Goal: Transaction & Acquisition: Purchase product/service

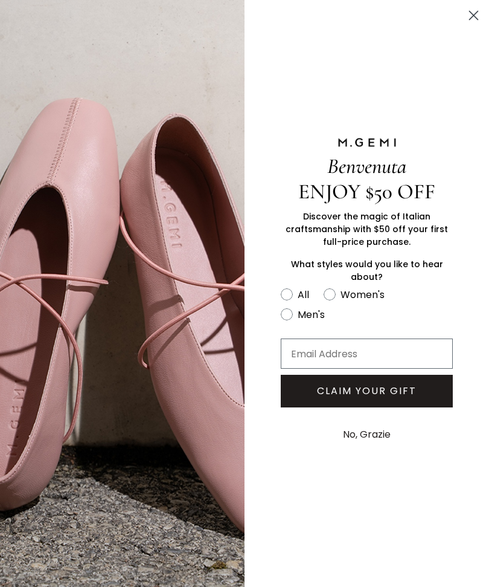
click at [329, 295] on circle "FULLSCREEN Form" at bounding box center [329, 293] width 11 height 11
click at [281, 286] on input "Women's" at bounding box center [280, 286] width 1 height 1
radio input "true"
click at [477, 8] on circle "Close dialog" at bounding box center [474, 15] width 20 height 20
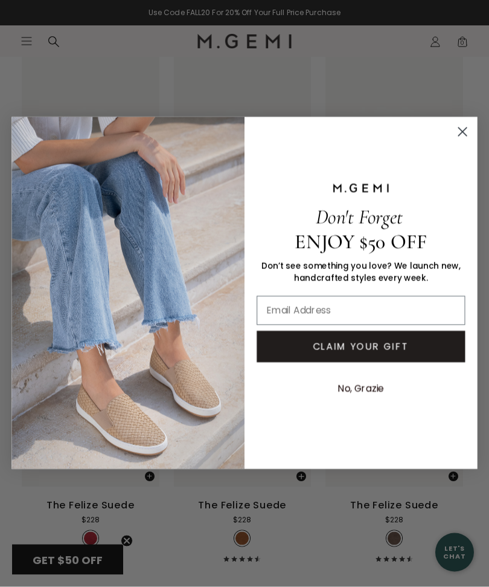
scroll to position [2209, 0]
click at [460, 142] on circle "Close dialog" at bounding box center [462, 132] width 19 height 19
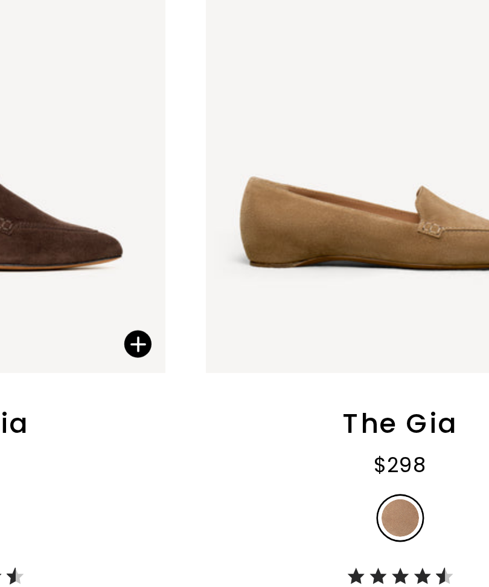
scroll to position [3932, 0]
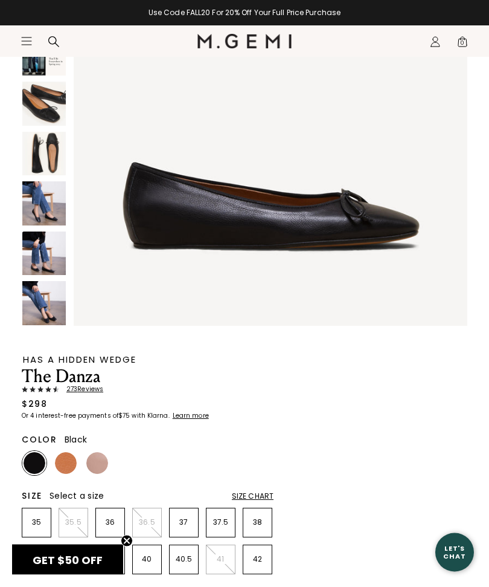
scroll to position [381, 0]
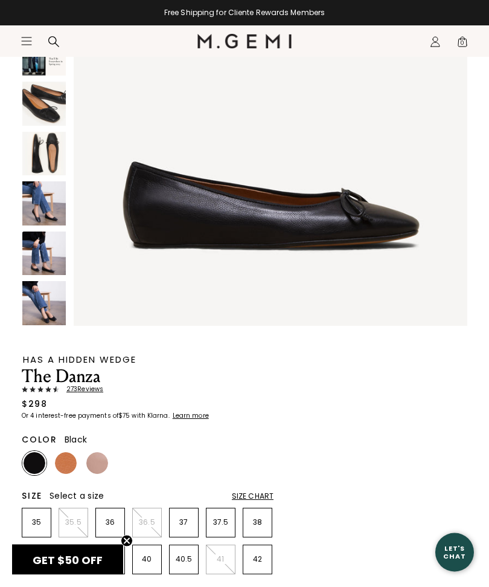
click at [34, 460] on img at bounding box center [35, 464] width 22 height 22
click at [72, 557] on p "39" at bounding box center [73, 559] width 28 height 10
click at [247, 492] on div "Size Chart" at bounding box center [253, 496] width 42 height 10
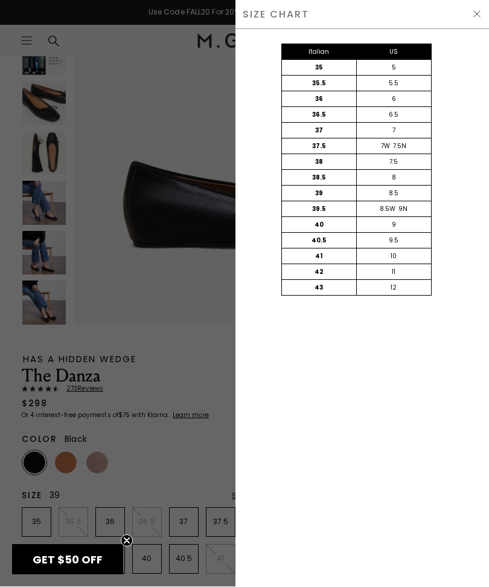
click at [486, 13] on div "SIZE CHART" at bounding box center [363, 15] width 254 height 30
click at [467, 5] on div "SIZE CHART" at bounding box center [363, 15] width 254 height 30
click at [480, 10] on img at bounding box center [478, 15] width 10 height 10
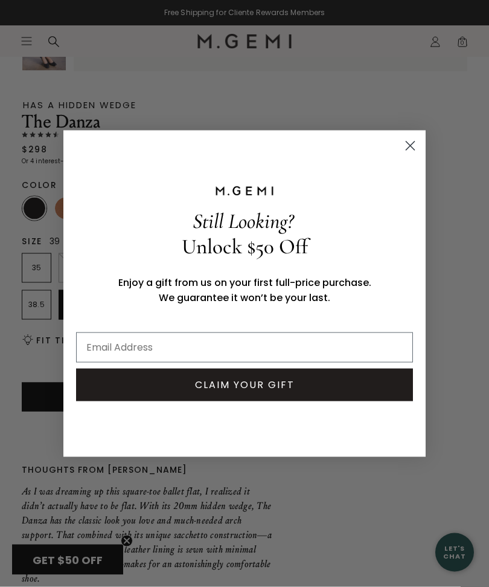
scroll to position [450, 0]
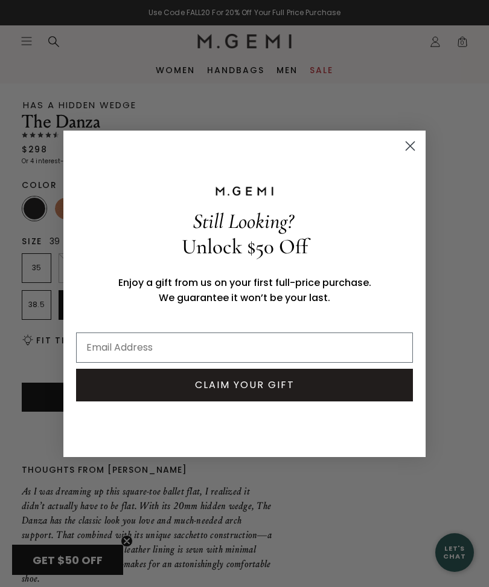
click at [412, 150] on icon "Close dialog" at bounding box center [411, 145] width 8 height 8
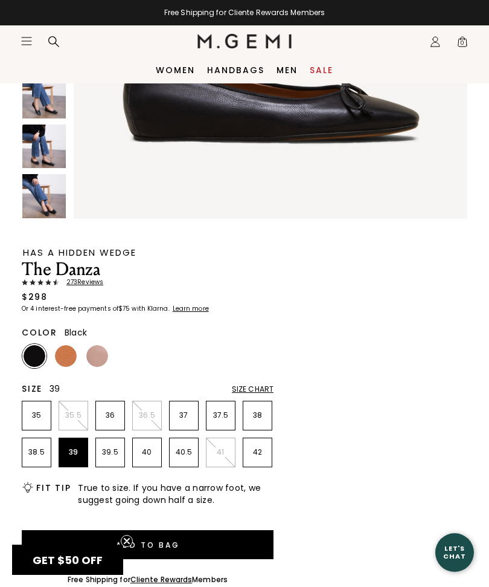
scroll to position [302, 0]
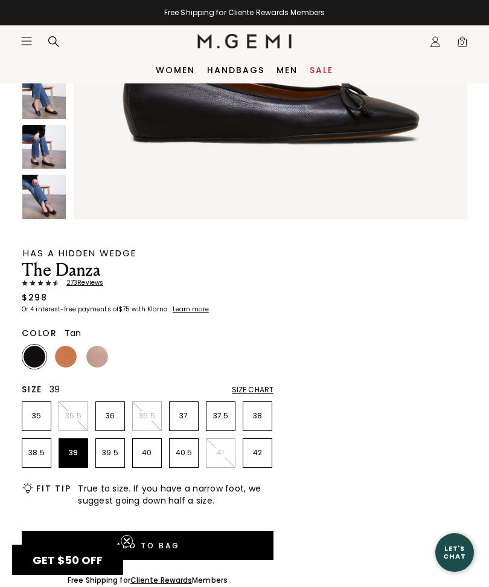
click at [64, 357] on img at bounding box center [66, 357] width 22 height 22
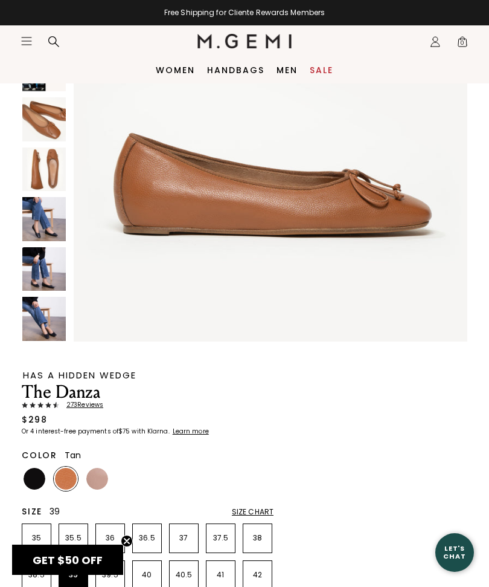
scroll to position [181, 0]
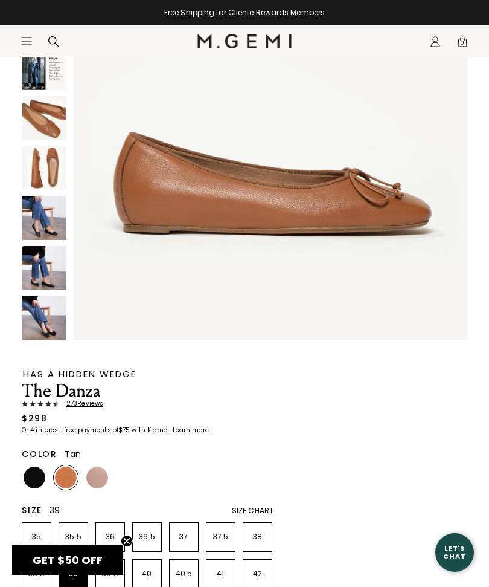
click at [91, 477] on img at bounding box center [97, 477] width 22 height 22
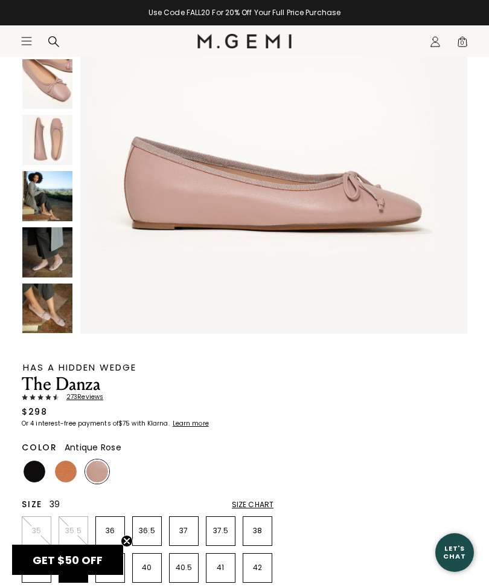
click at [51, 259] on img at bounding box center [47, 252] width 50 height 50
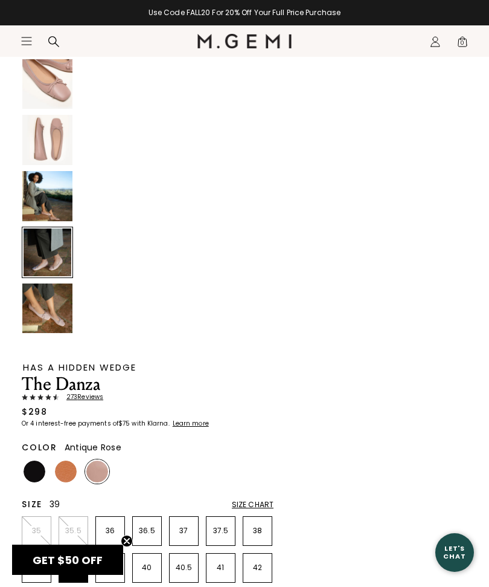
scroll to position [1998, 0]
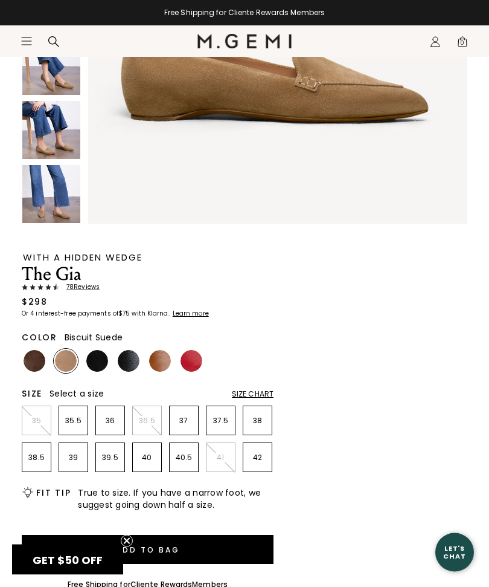
scroll to position [284, 0]
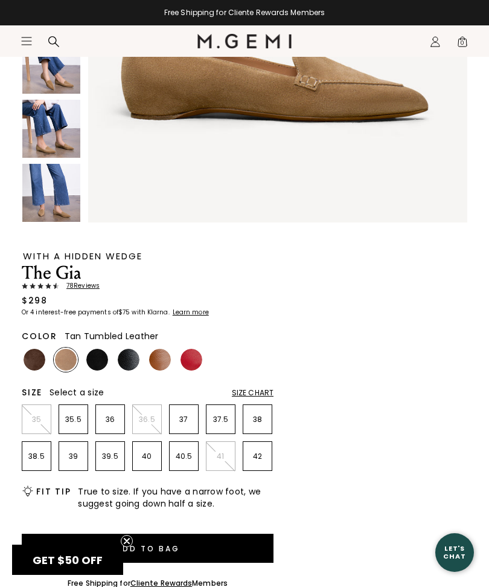
click at [155, 358] on img at bounding box center [160, 360] width 22 height 22
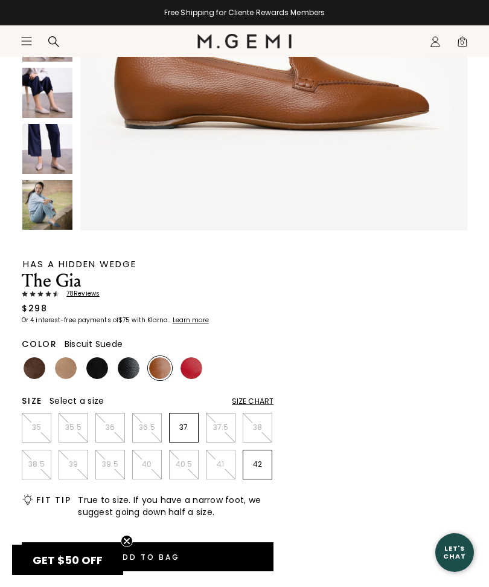
click at [63, 370] on img at bounding box center [66, 368] width 22 height 22
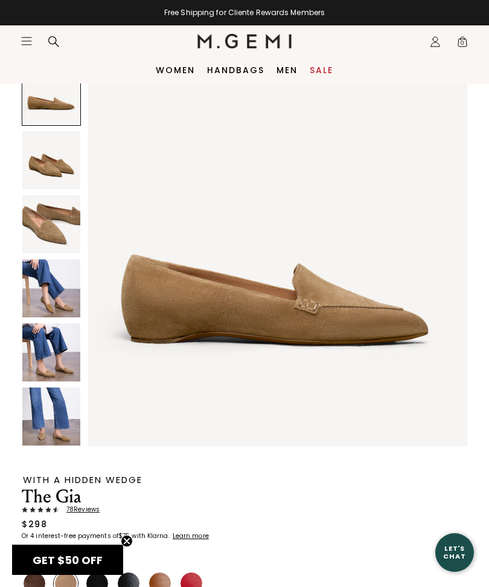
scroll to position [60, 0]
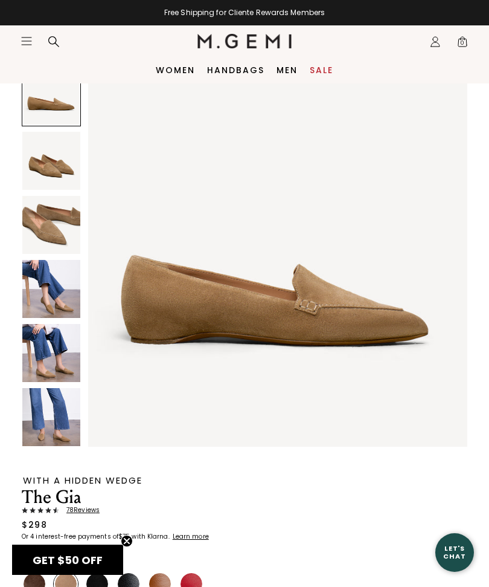
click at [47, 230] on img at bounding box center [51, 225] width 58 height 58
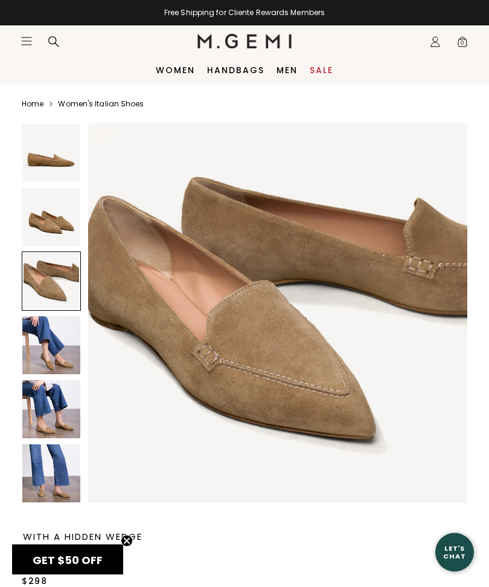
scroll to position [0, 0]
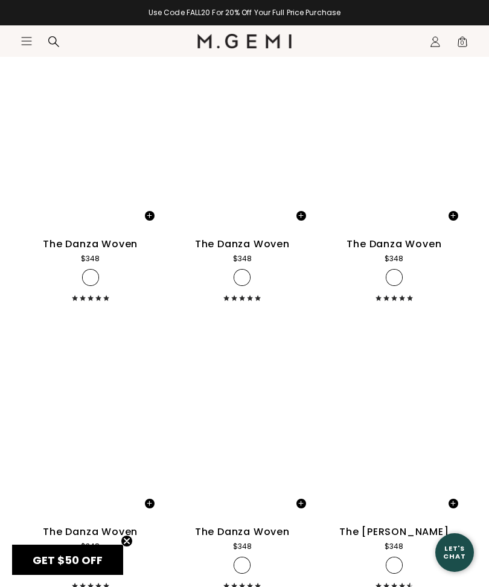
scroll to position [5383, 0]
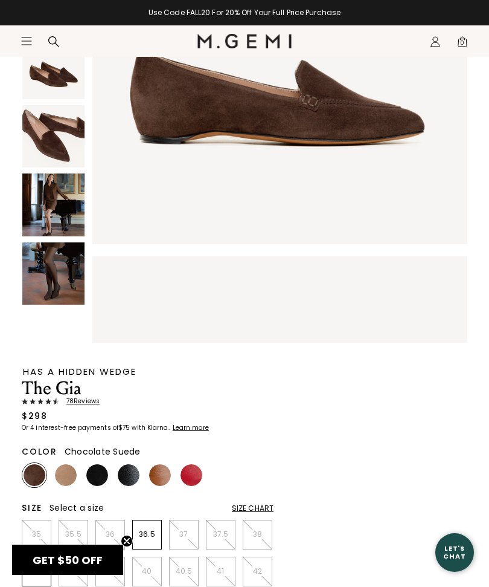
scroll to position [157, 0]
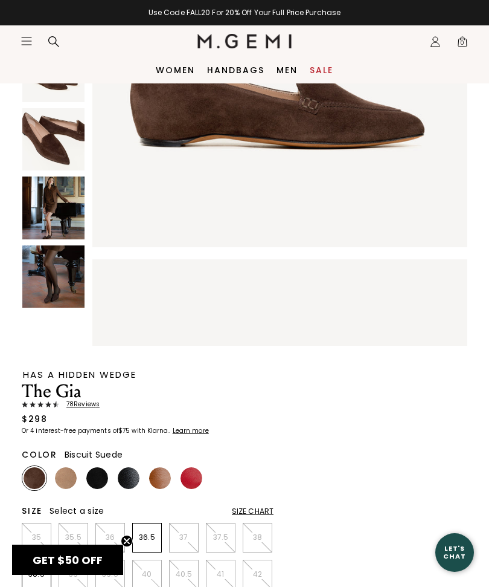
click at [65, 473] on img at bounding box center [66, 478] width 22 height 22
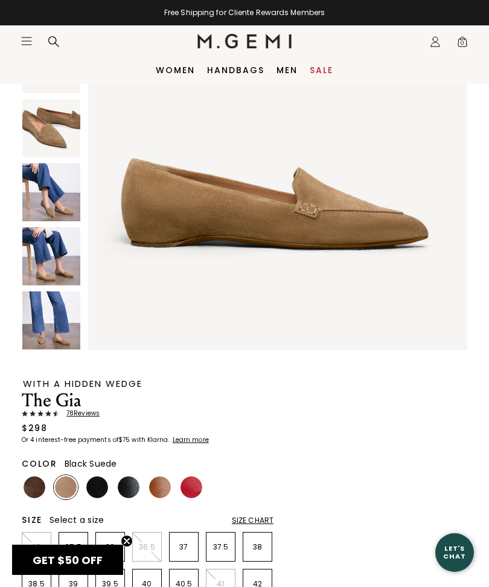
click at [98, 480] on img at bounding box center [97, 487] width 22 height 22
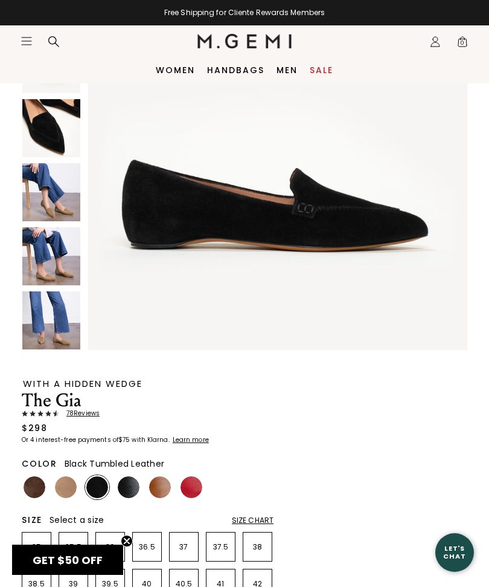
click at [127, 481] on img at bounding box center [129, 487] width 22 height 22
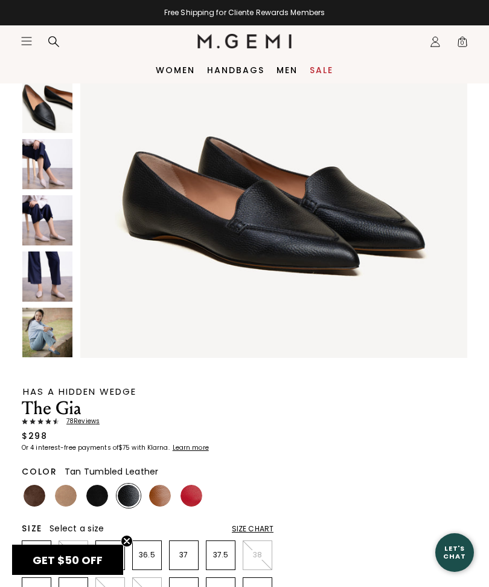
click at [156, 494] on img at bounding box center [160, 496] width 22 height 22
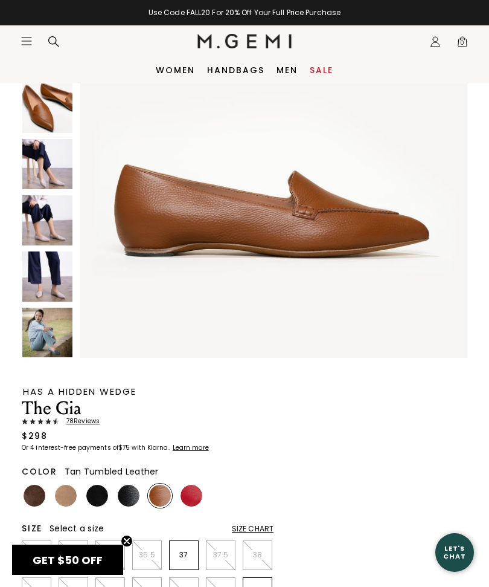
click at [181, 494] on img at bounding box center [192, 496] width 22 height 22
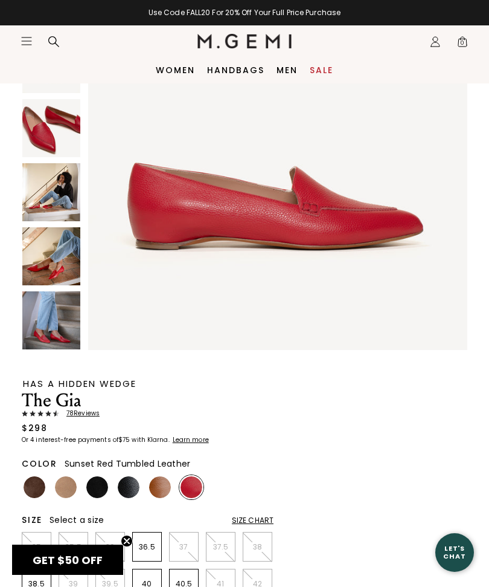
click at [32, 486] on img at bounding box center [35, 487] width 22 height 22
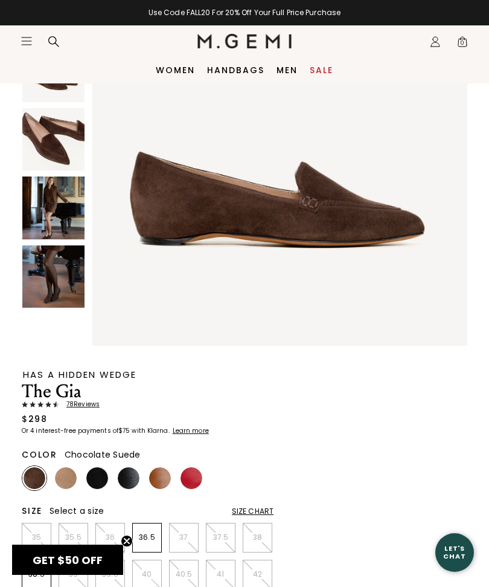
click at [42, 149] on img at bounding box center [53, 139] width 62 height 62
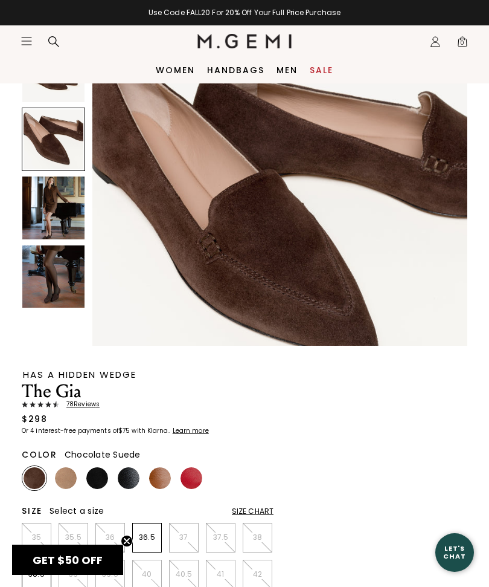
scroll to position [774, 0]
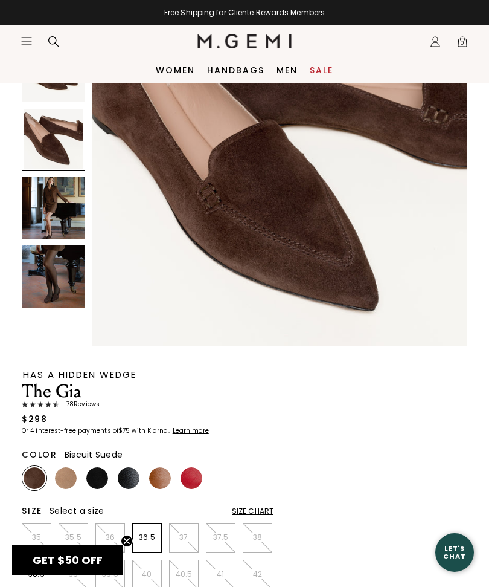
click at [64, 478] on img at bounding box center [66, 478] width 22 height 22
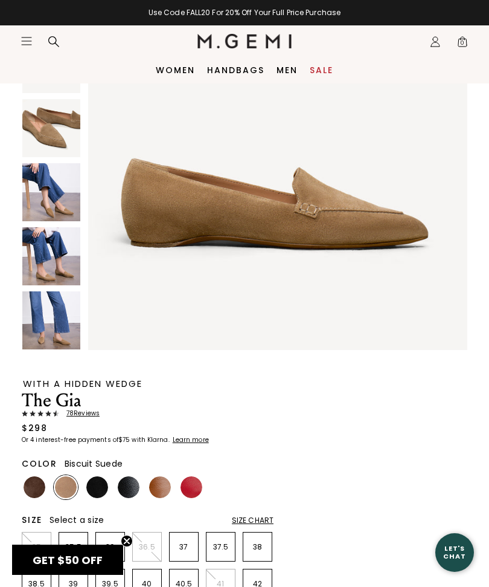
click at [43, 135] on img at bounding box center [51, 128] width 58 height 58
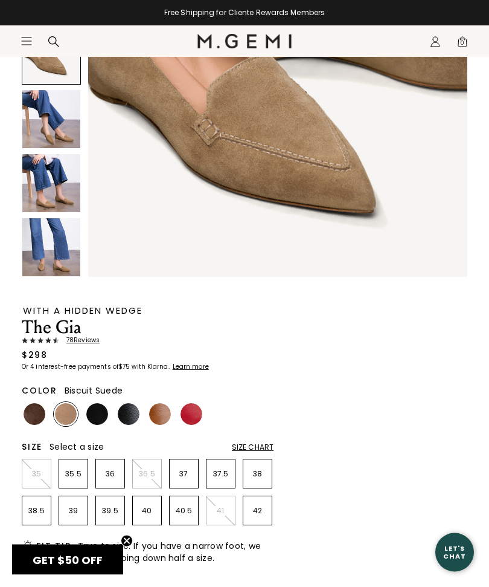
scroll to position [230, 0]
click at [32, 413] on img at bounding box center [35, 414] width 22 height 22
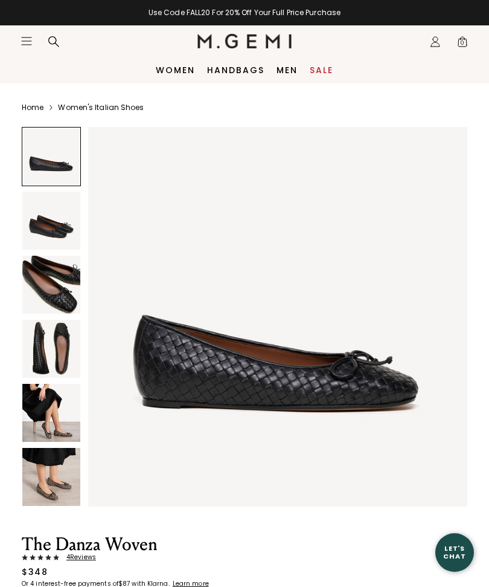
click at [38, 351] on img at bounding box center [51, 349] width 58 height 58
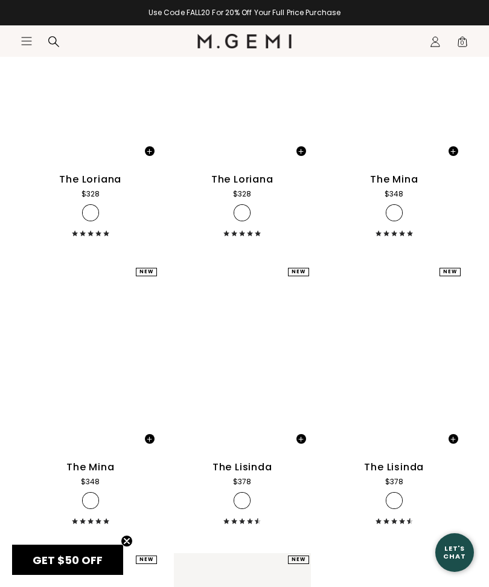
scroll to position [9778, 0]
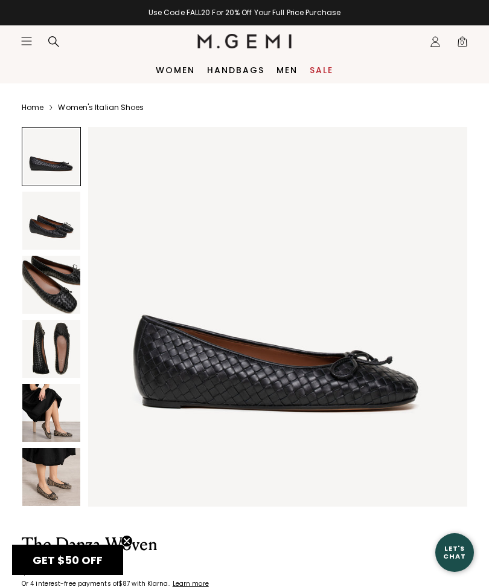
click at [37, 491] on img at bounding box center [51, 477] width 58 height 58
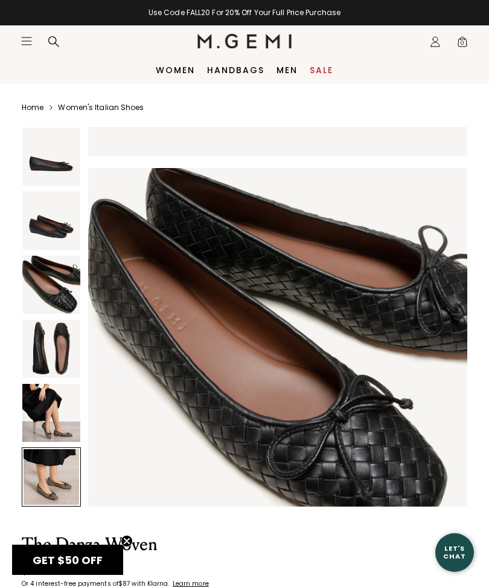
scroll to position [1958, 0]
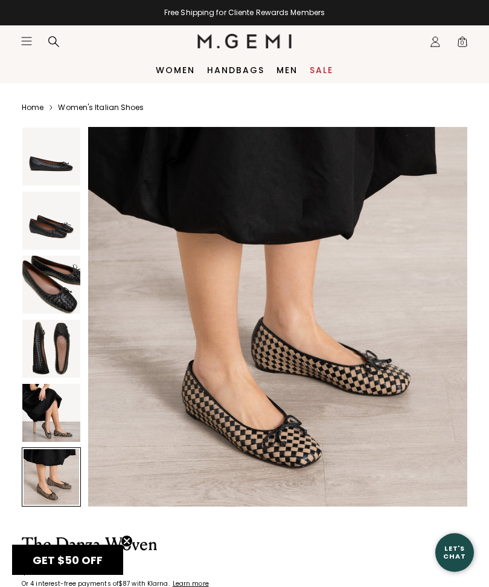
click at [39, 422] on img at bounding box center [51, 413] width 58 height 58
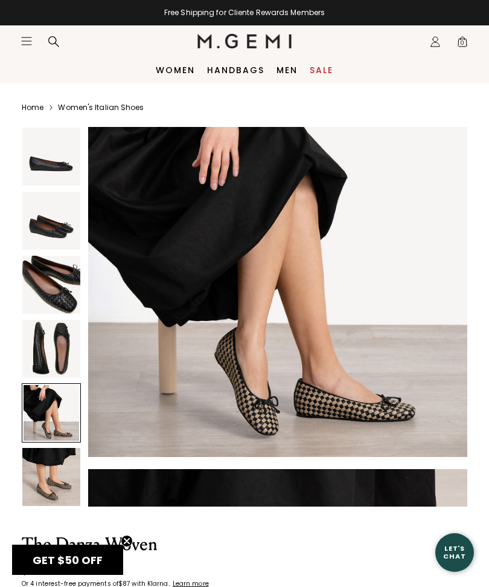
scroll to position [1566, 0]
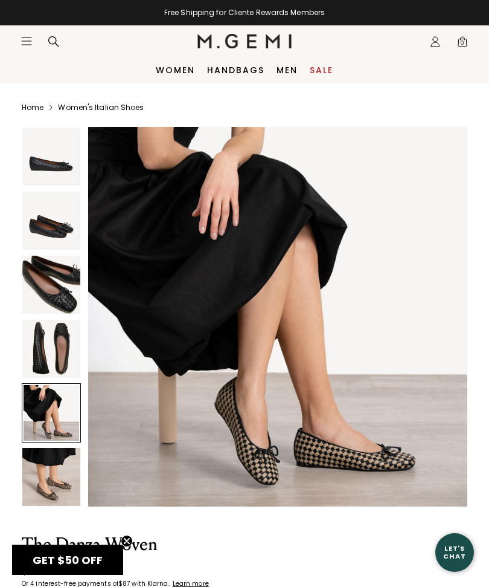
click at [36, 355] on img at bounding box center [51, 349] width 58 height 58
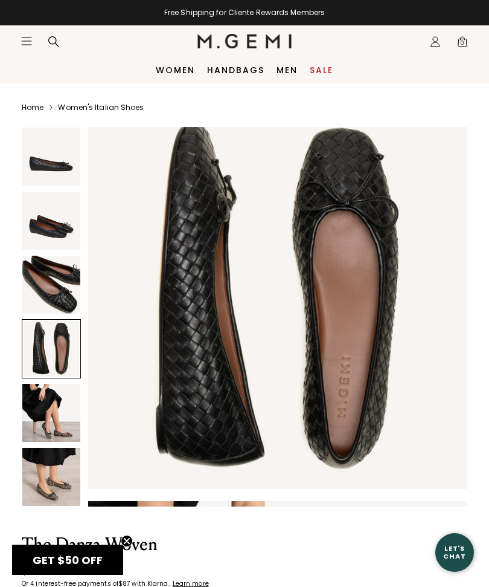
scroll to position [1175, 0]
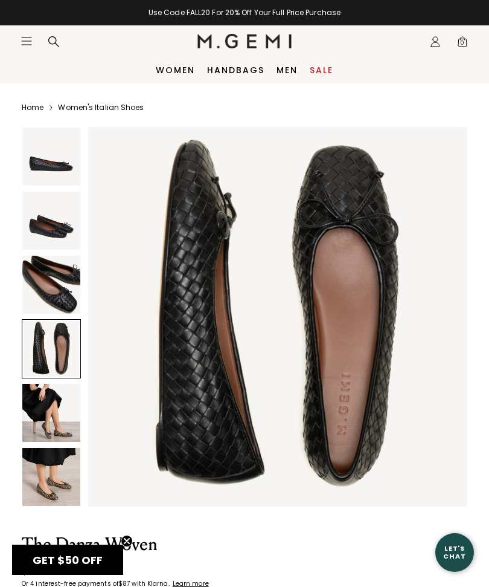
click at [39, 344] on div at bounding box center [51, 348] width 59 height 59
click at [43, 282] on img at bounding box center [51, 285] width 58 height 58
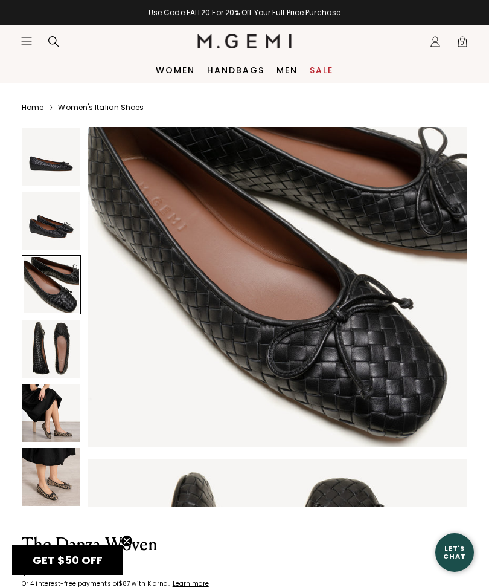
scroll to position [783, 0]
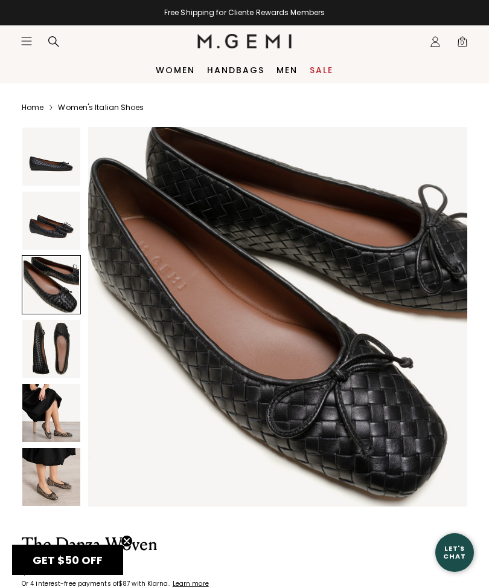
click at [38, 220] on img at bounding box center [51, 221] width 58 height 58
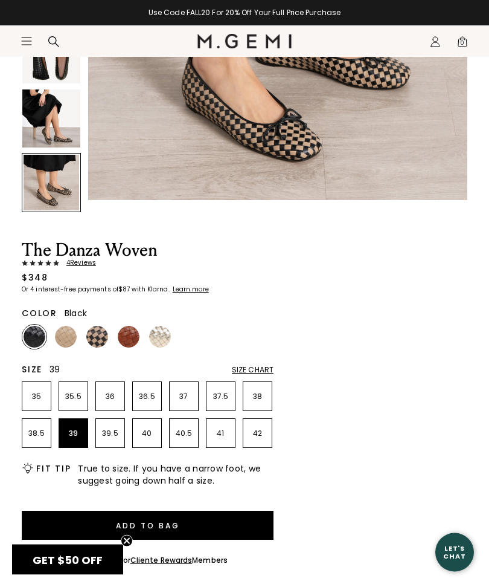
scroll to position [294, 0]
click at [72, 429] on p "39" at bounding box center [73, 433] width 28 height 10
click at [63, 338] on img at bounding box center [66, 337] width 22 height 22
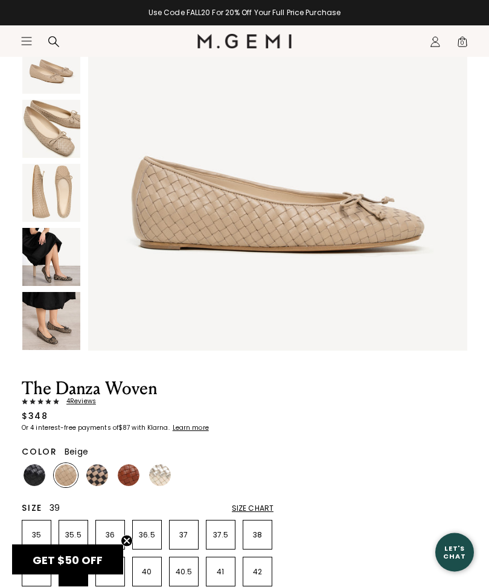
scroll to position [156, 0]
click at [122, 477] on img at bounding box center [129, 475] width 22 height 22
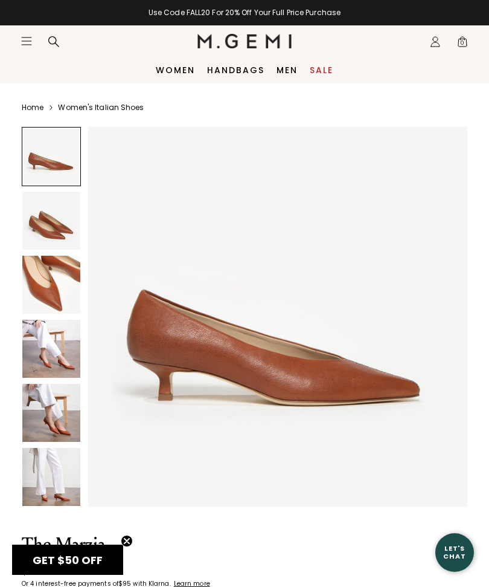
click at [40, 360] on img at bounding box center [51, 349] width 58 height 58
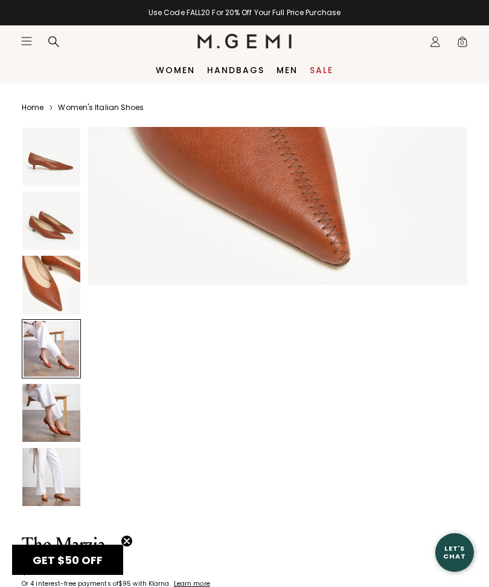
scroll to position [1175, 0]
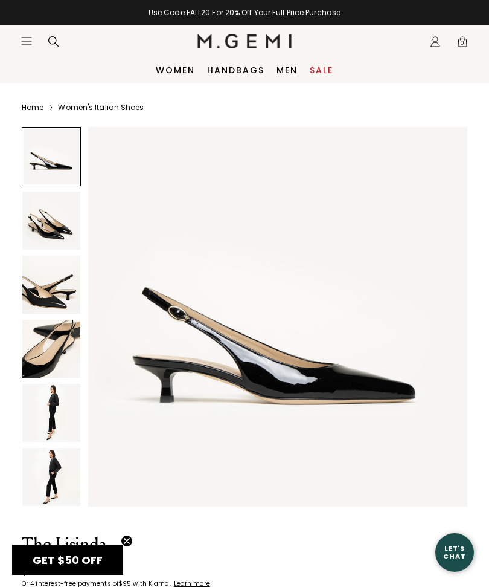
click at [44, 296] on img at bounding box center [51, 285] width 58 height 58
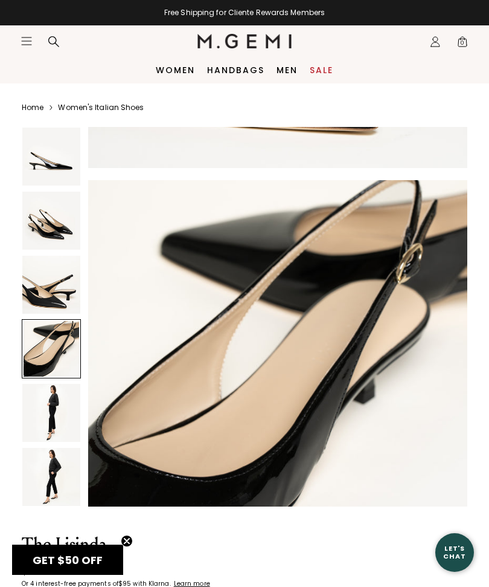
scroll to position [1122, 0]
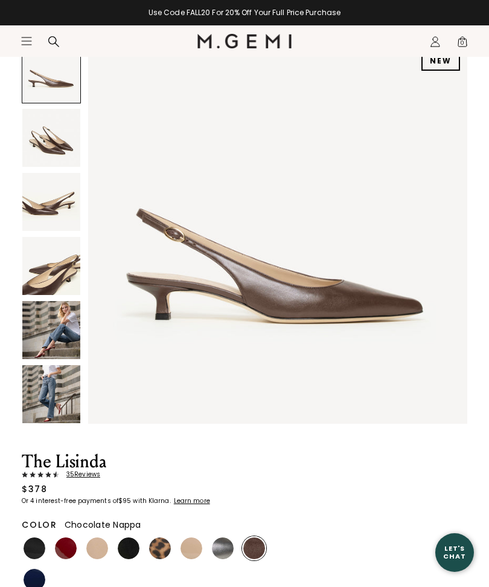
scroll to position [84, 0]
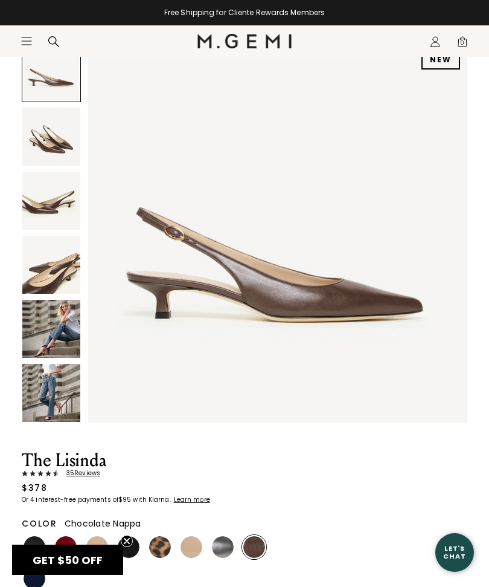
click at [39, 208] on img at bounding box center [51, 201] width 58 height 58
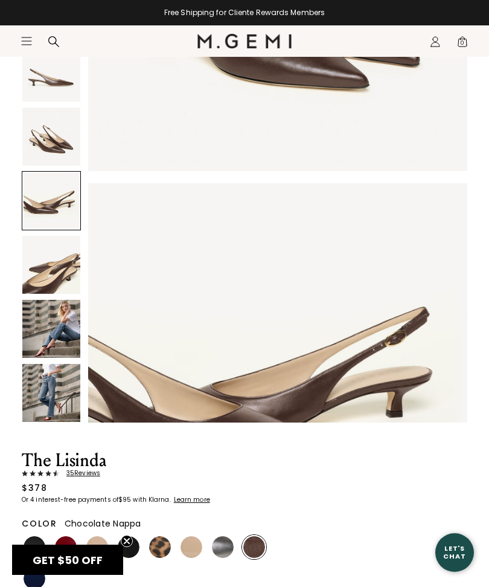
scroll to position [783, 0]
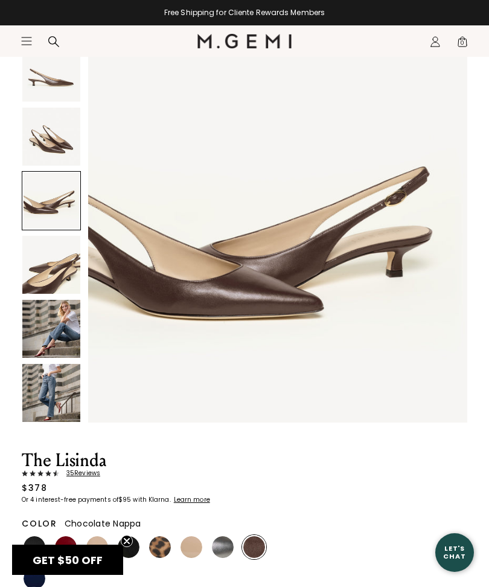
click at [47, 141] on img at bounding box center [51, 137] width 58 height 58
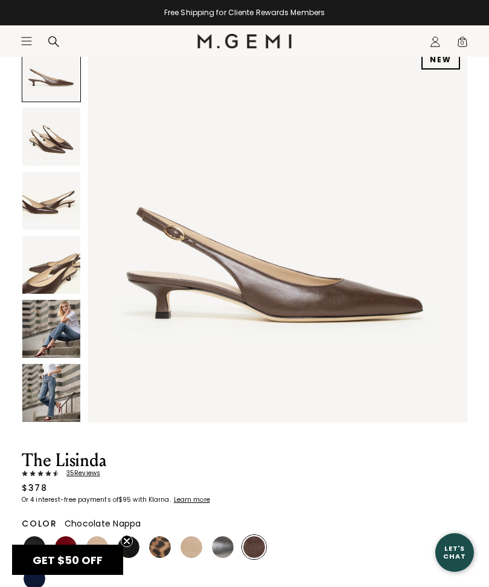
scroll to position [0, 0]
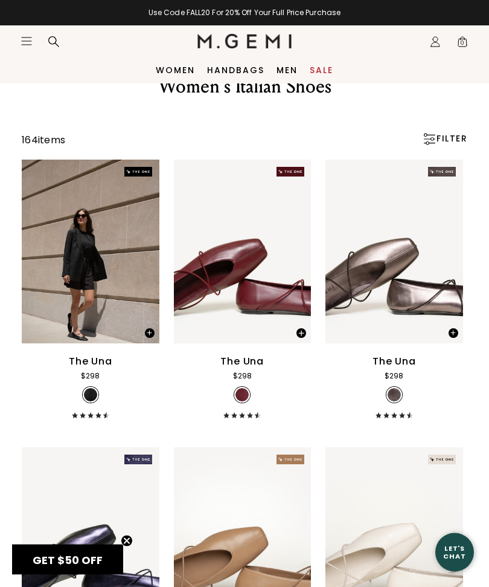
scroll to position [51, 0]
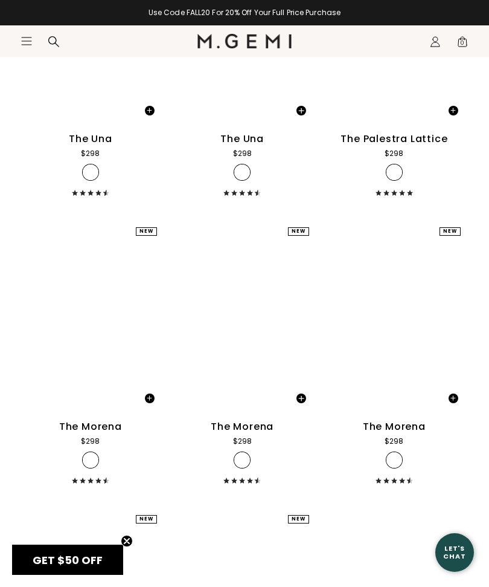
scroll to position [1431, 0]
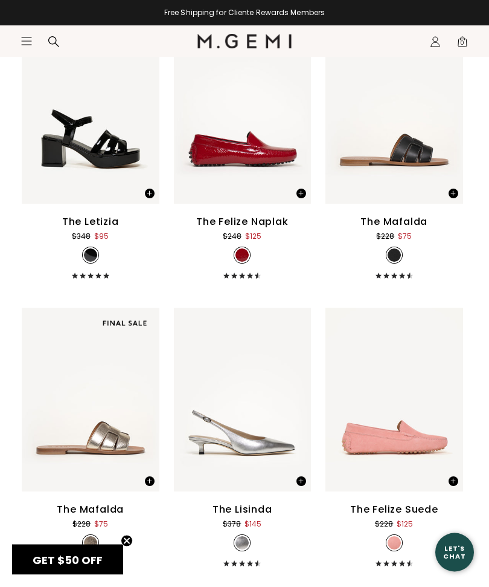
scroll to position [4985, 0]
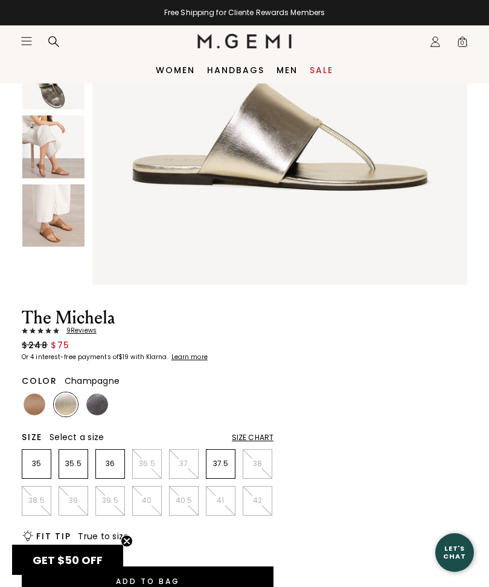
scroll to position [120, 0]
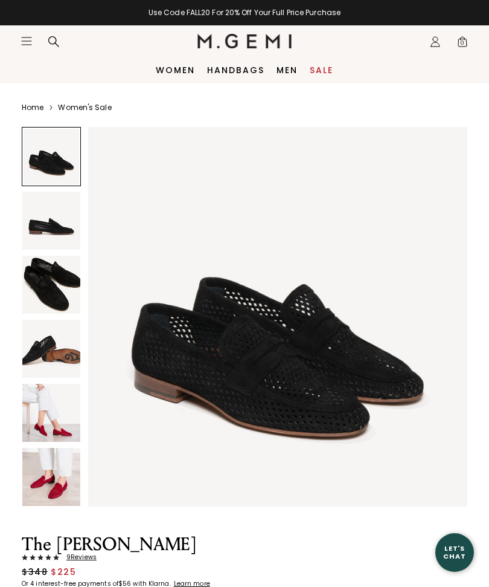
click at [40, 277] on img at bounding box center [51, 285] width 58 height 58
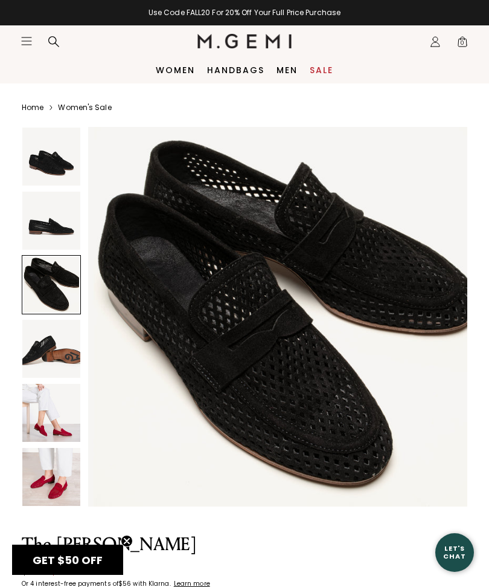
click at [42, 482] on img at bounding box center [51, 477] width 58 height 58
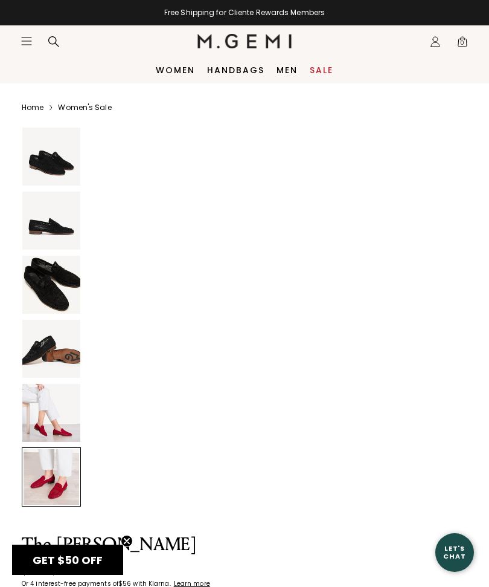
scroll to position [1970, 0]
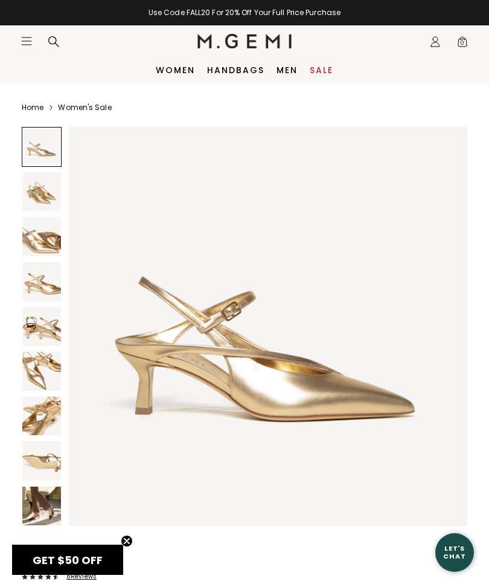
click at [30, 371] on img at bounding box center [41, 371] width 39 height 39
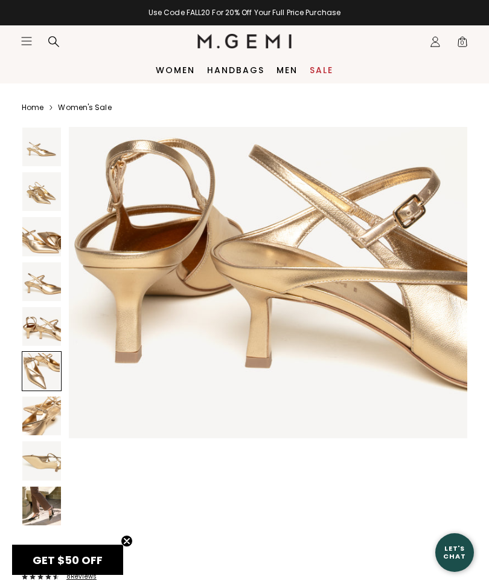
scroll to position [2054, 0]
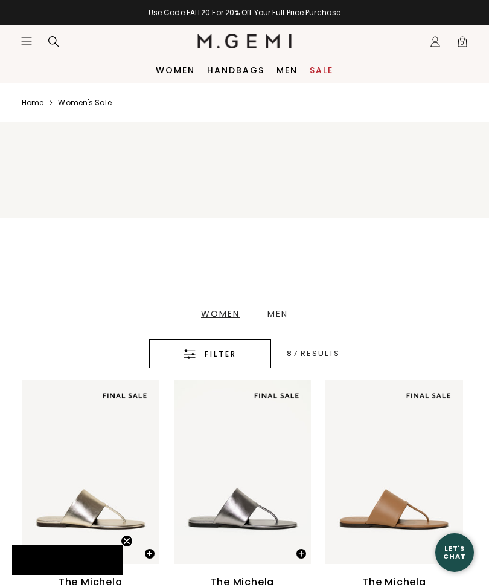
scroll to position [1623, 0]
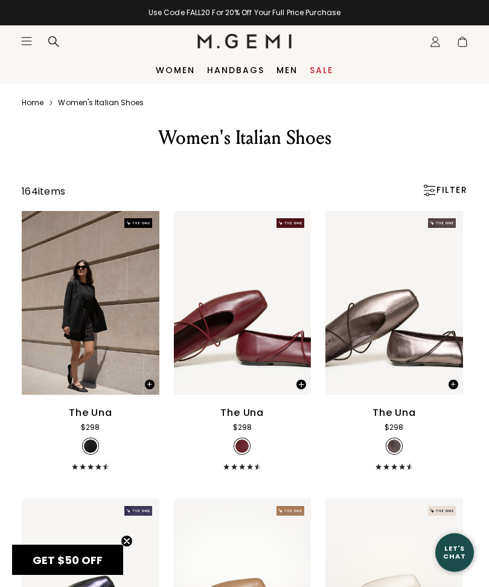
click at [21, 38] on icon "Icons/20x20/hamburger@2x" at bounding box center [27, 41] width 12 height 12
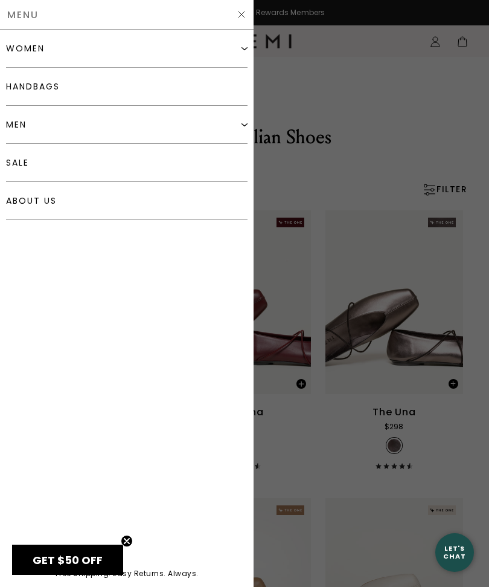
click at [21, 164] on link "sale" at bounding box center [127, 163] width 242 height 38
click at [18, 155] on link "sale" at bounding box center [127, 163] width 242 height 38
click at [47, 87] on link "handbags" at bounding box center [127, 87] width 242 height 38
click at [313, 522] on div at bounding box center [244, 293] width 489 height 587
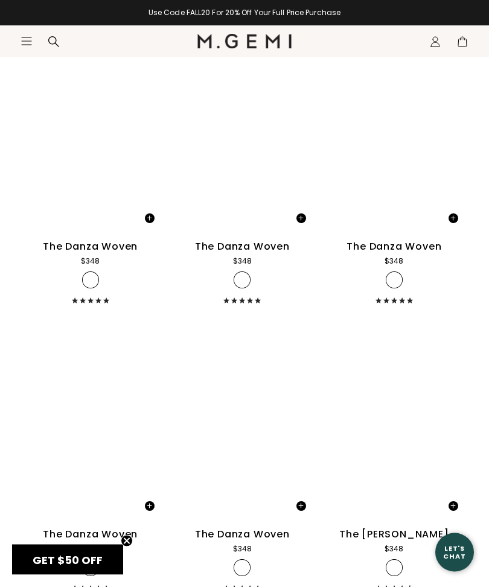
scroll to position [6500, 0]
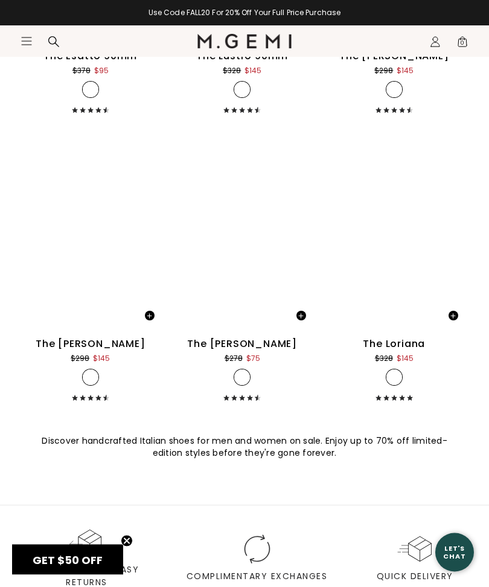
scroll to position [8313, 0]
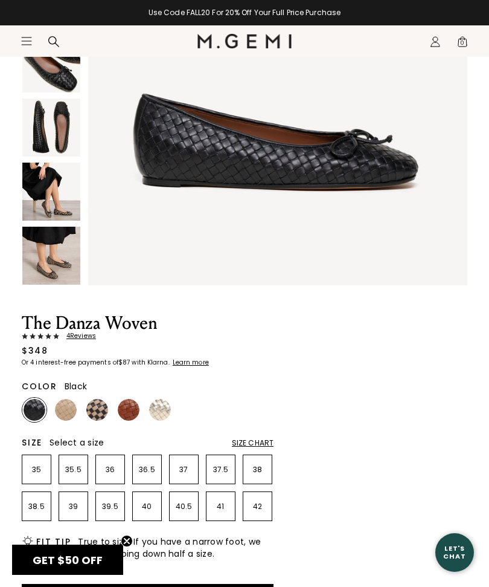
click at [81, 339] on span "4 Review s" at bounding box center [77, 335] width 37 height 7
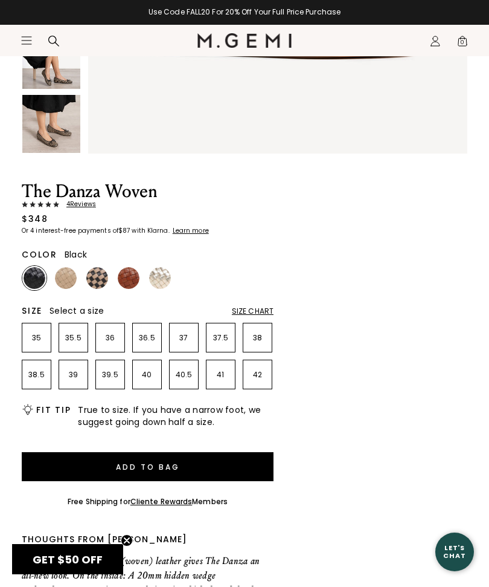
scroll to position [353, 0]
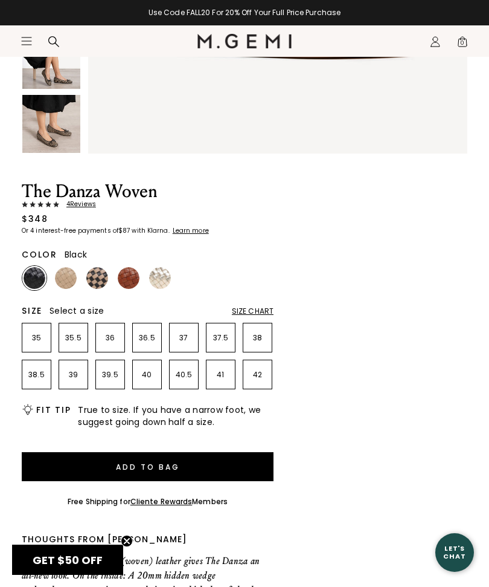
click at [71, 375] on p "39" at bounding box center [73, 375] width 28 height 10
click at [139, 468] on button "Add to Bag" at bounding box center [148, 466] width 252 height 29
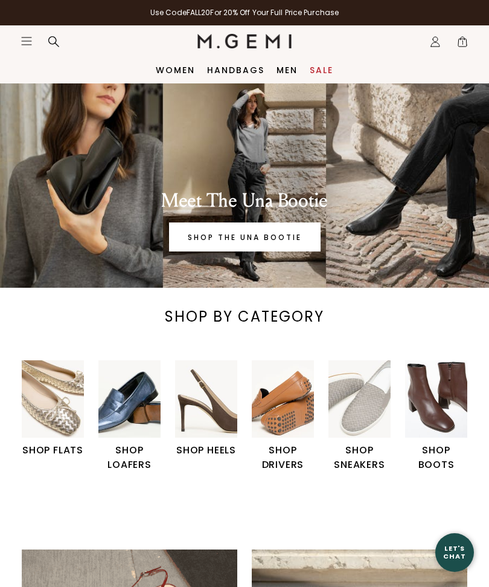
click at [433, 400] on img "6 / 6" at bounding box center [436, 399] width 62 height 78
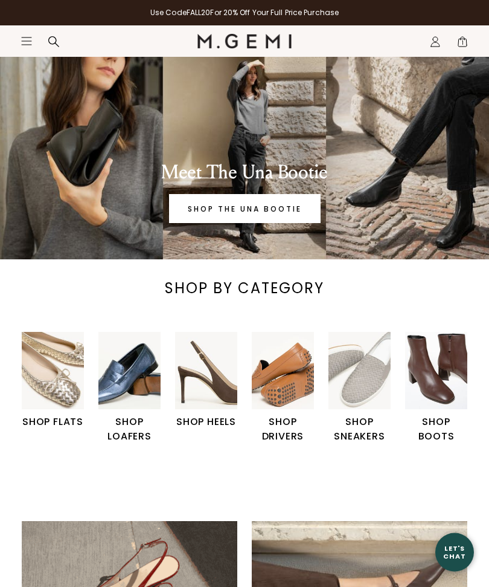
scroll to position [28, 0]
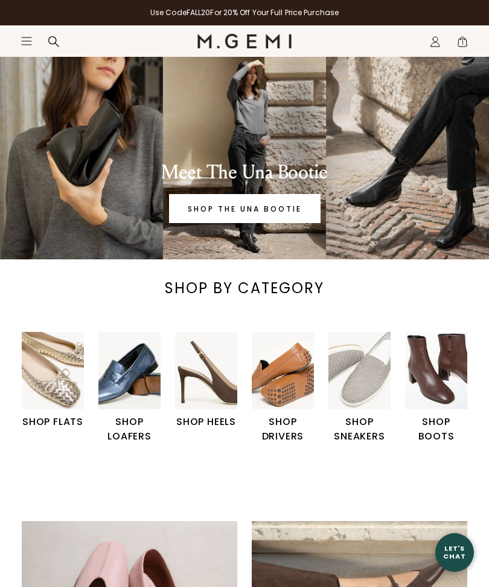
click at [44, 376] on img "1 / 6" at bounding box center [53, 371] width 62 height 78
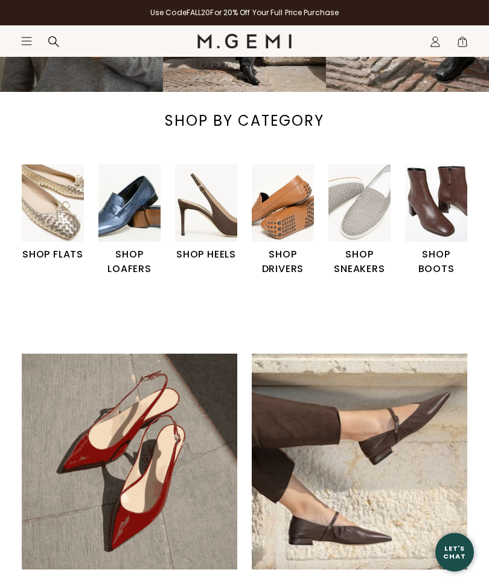
scroll to position [196, 0]
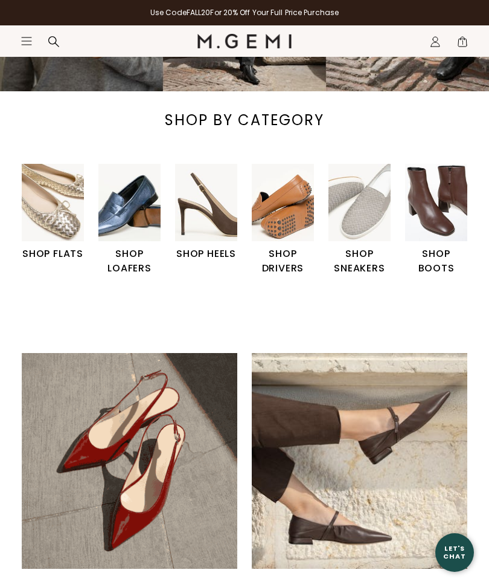
click at [62, 450] on img at bounding box center [130, 461] width 216 height 216
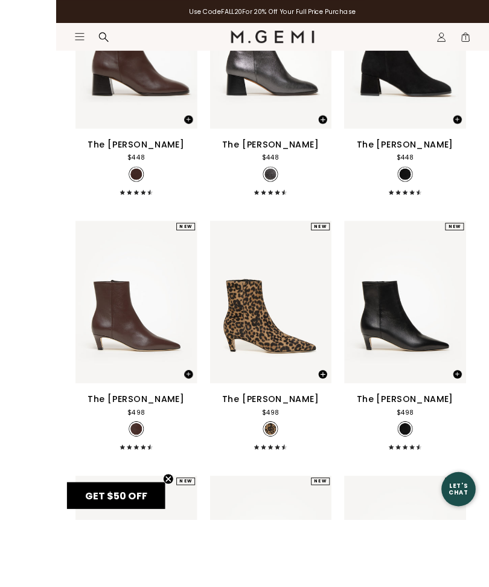
scroll to position [931, 0]
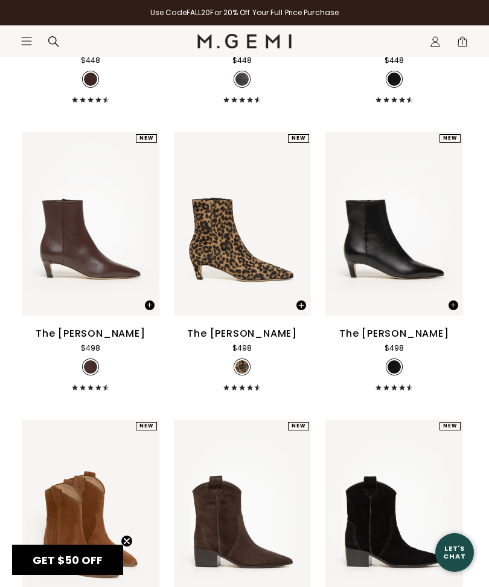
click at [65, 233] on div at bounding box center [91, 223] width 138 height 19
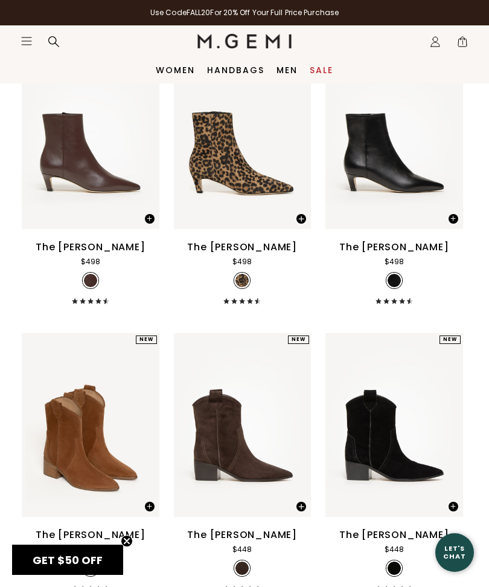
scroll to position [1006, 0]
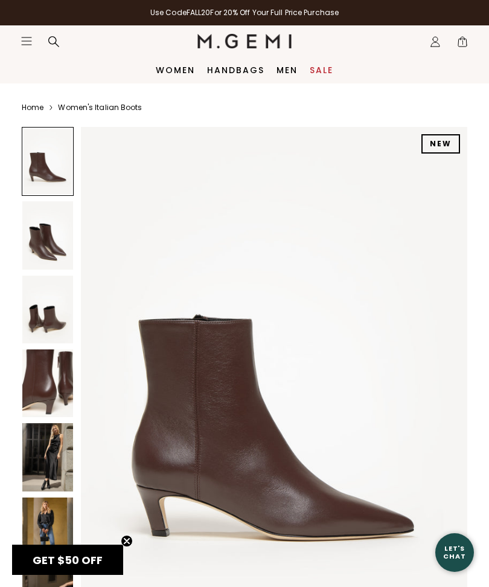
click at [48, 241] on img at bounding box center [47, 235] width 51 height 68
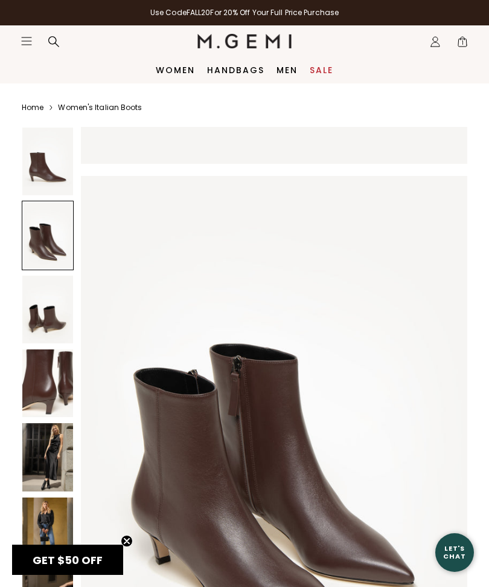
scroll to position [528, 0]
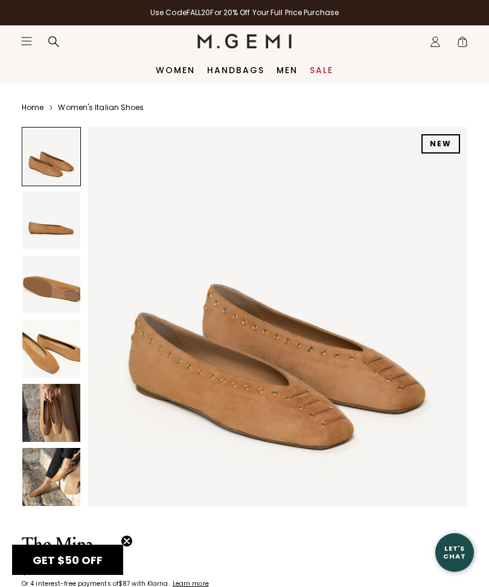
click at [42, 350] on img at bounding box center [51, 349] width 58 height 58
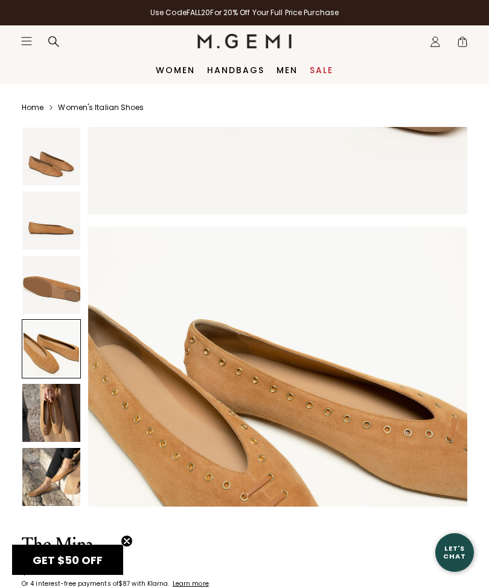
scroll to position [1175, 0]
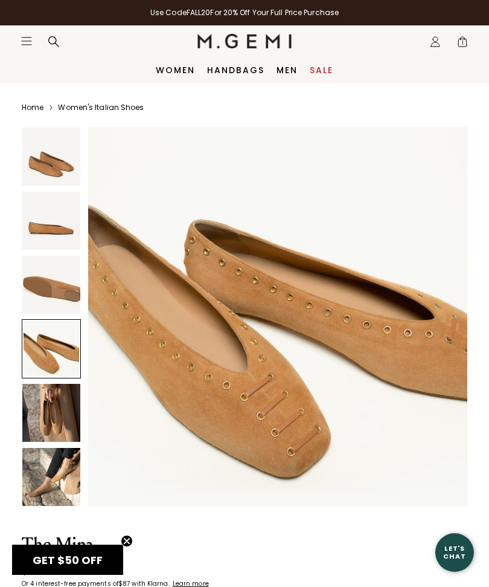
click at [48, 281] on img at bounding box center [51, 285] width 58 height 58
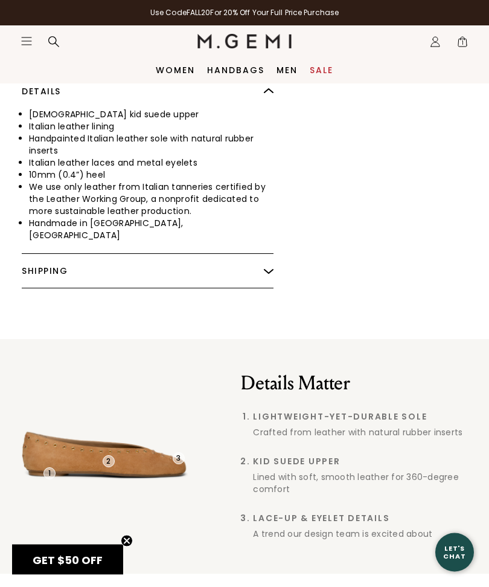
scroll to position [887, 0]
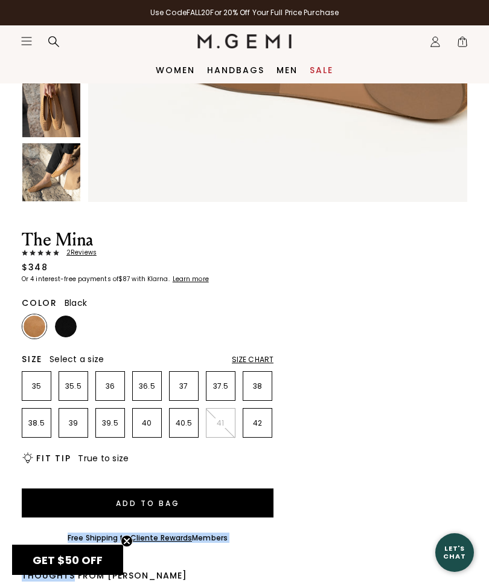
click at [63, 324] on img at bounding box center [66, 326] width 22 height 22
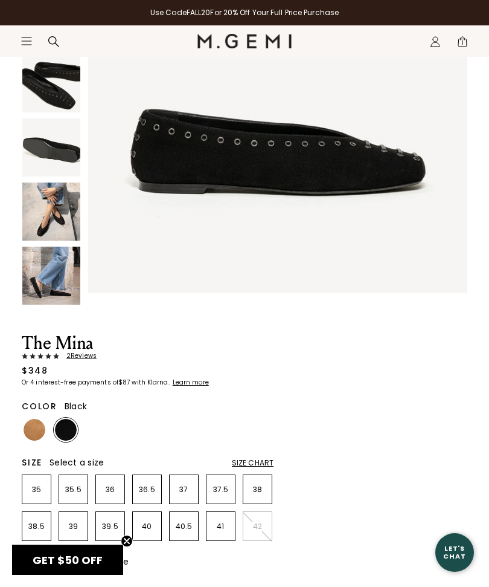
scroll to position [202, 0]
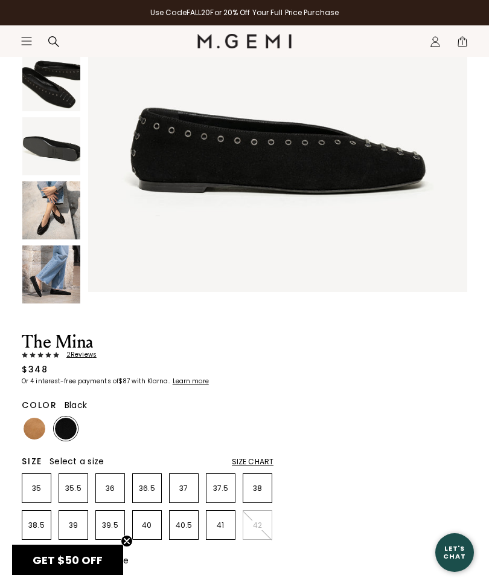
click at [39, 220] on img at bounding box center [51, 210] width 58 height 58
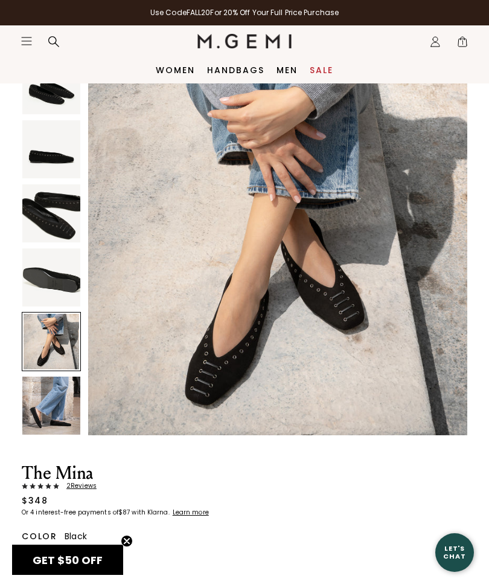
scroll to position [0, 0]
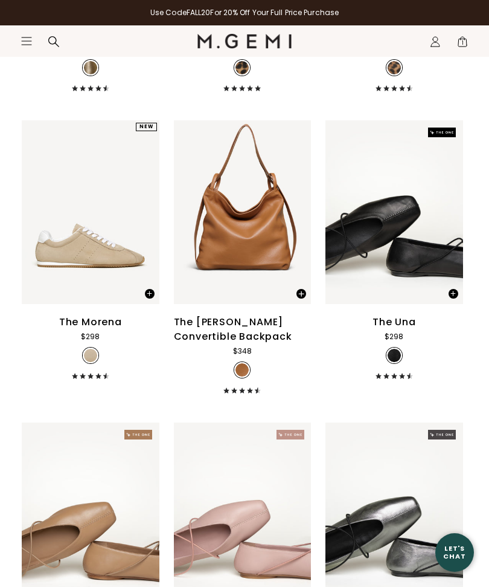
scroll to position [604, 0]
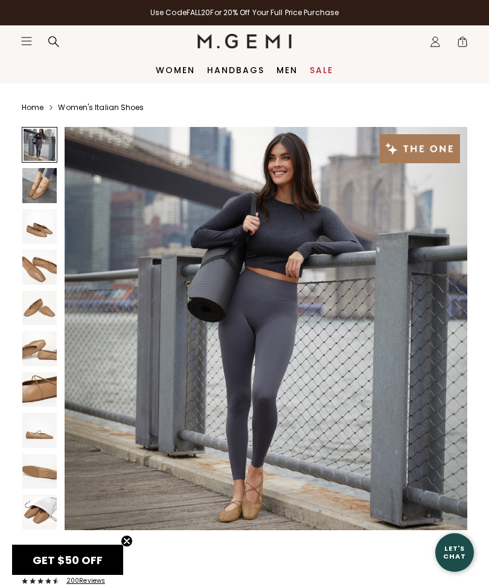
click at [460, 38] on span "1" at bounding box center [463, 44] width 12 height 12
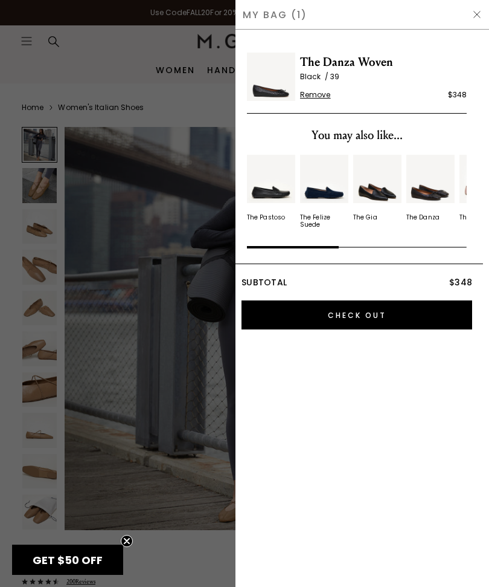
click at [341, 314] on input "Check Out" at bounding box center [357, 314] width 231 height 29
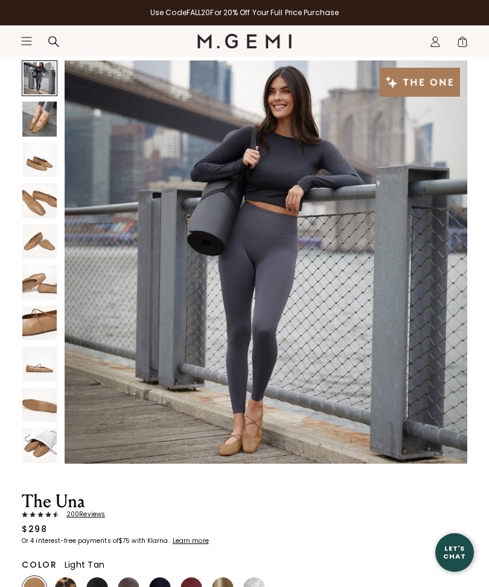
click at [464, 43] on span "1" at bounding box center [463, 44] width 12 height 12
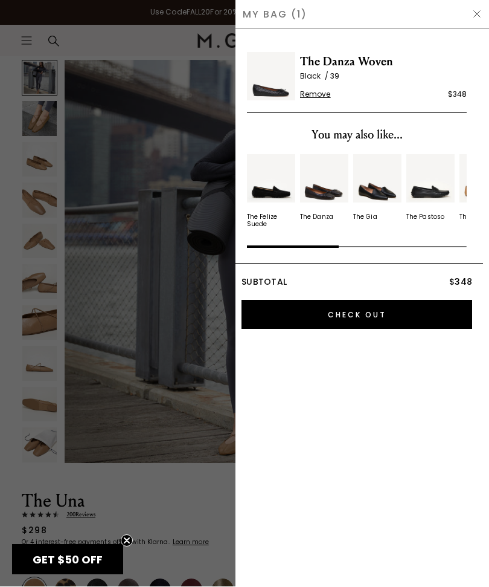
click at [344, 318] on input "Check Out" at bounding box center [357, 314] width 231 height 29
click at [313, 97] on span "Remove" at bounding box center [315, 95] width 31 height 10
